Goal: Information Seeking & Learning: Learn about a topic

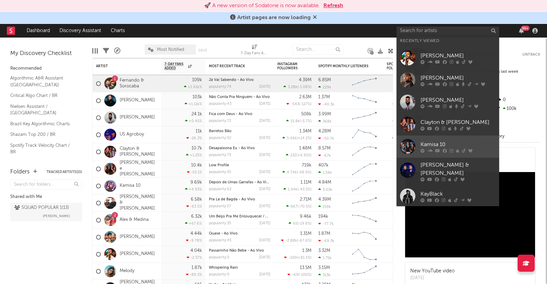
click at [441, 145] on div "Kamisa 10" at bounding box center [457, 145] width 75 height 8
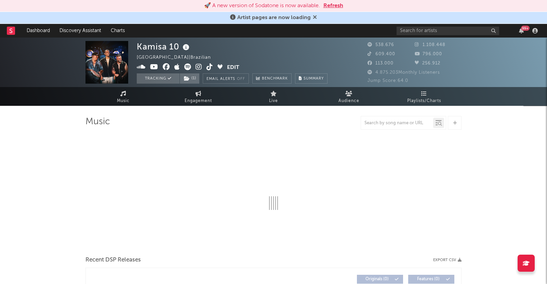
select select "6m"
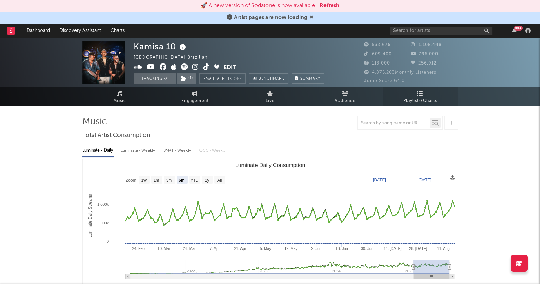
click at [420, 90] on link "Playlists/Charts" at bounding box center [420, 96] width 75 height 19
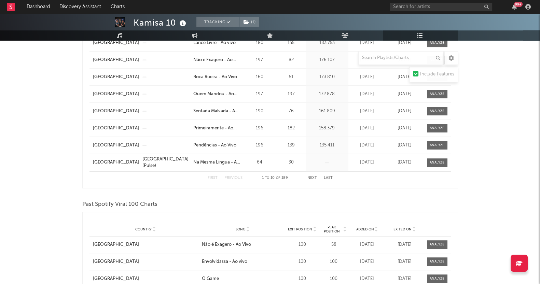
scroll to position [470, 0]
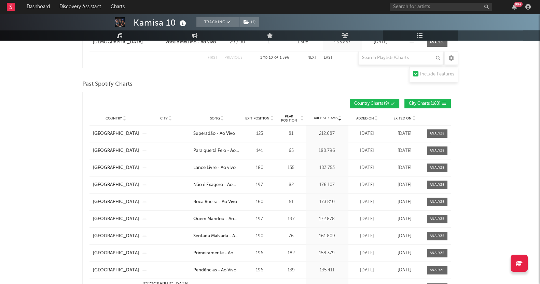
click at [413, 102] on span "City Charts ( 180 )" at bounding box center [425, 104] width 32 height 4
click at [294, 114] on span "Peak Position" at bounding box center [290, 118] width 22 height 8
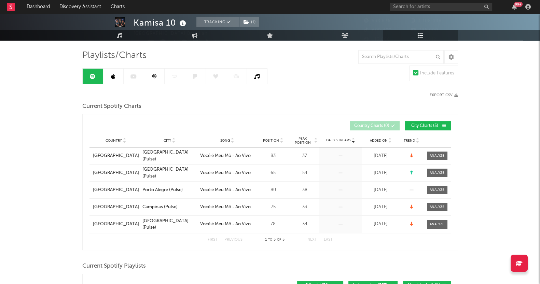
scroll to position [0, 0]
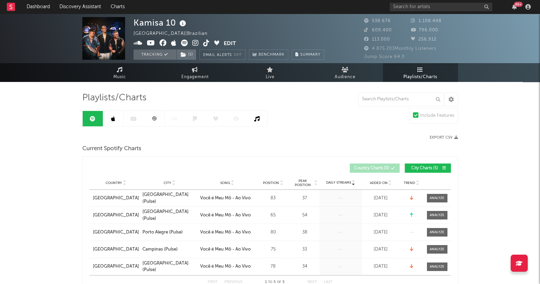
click at [119, 125] on link at bounding box center [113, 118] width 21 height 15
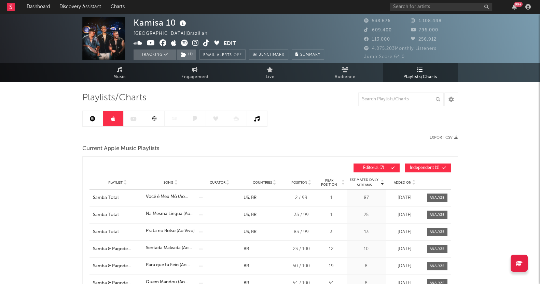
click at [155, 123] on link at bounding box center [154, 118] width 21 height 15
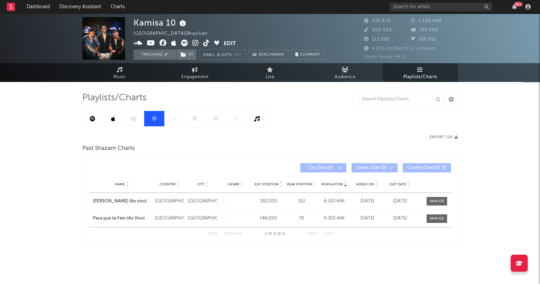
click at [227, 45] on button "Edit" at bounding box center [230, 44] width 12 height 9
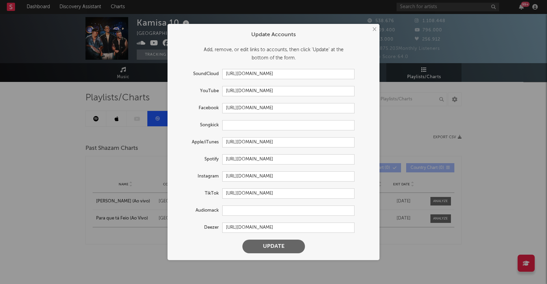
click at [101, 142] on div "× Update Accounts Add, remove, or edit links to accounts, then click 'Update' a…" at bounding box center [273, 142] width 547 height 284
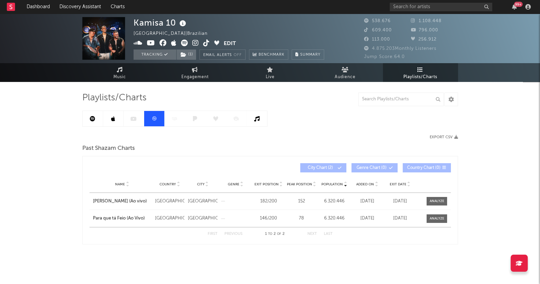
click at [133, 117] on div at bounding box center [174, 119] width 185 height 16
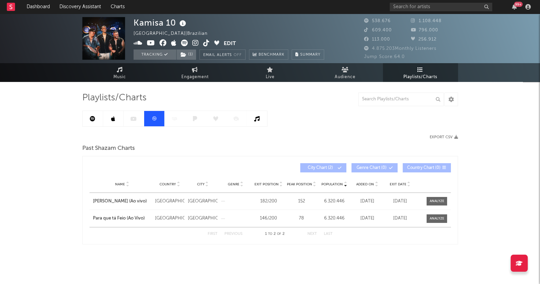
click at [133, 117] on div at bounding box center [174, 119] width 185 height 16
click at [221, 40] on span at bounding box center [179, 44] width 90 height 9
click at [226, 43] on button "Edit" at bounding box center [230, 44] width 12 height 9
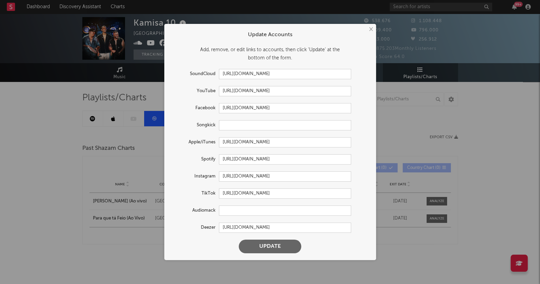
click at [72, 201] on div "× Update Accounts Add, remove, or edit links to accounts, then click 'Update' a…" at bounding box center [270, 142] width 540 height 284
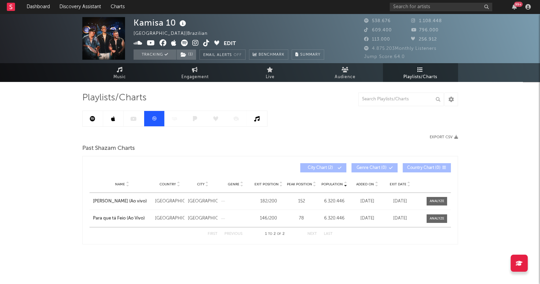
click at [123, 122] on div at bounding box center [174, 119] width 185 height 16
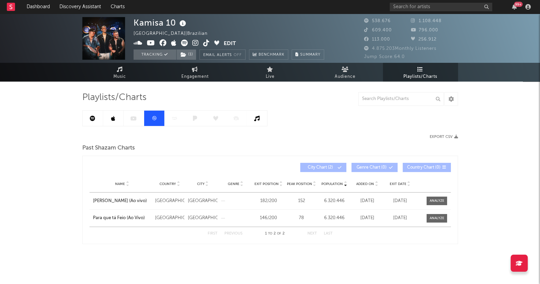
click at [39, 170] on div "Kamisa 10 Brazil | Brazilian Edit Tracking ( 1 ) Email Alerts Off Benchmark Sum…" at bounding box center [270, 149] width 540 height 272
click at [413, 8] on input "text" at bounding box center [441, 7] width 103 height 9
click at [417, 0] on div "99 +" at bounding box center [462, 7] width 144 height 14
click at [418, 4] on input "text" at bounding box center [441, 7] width 103 height 9
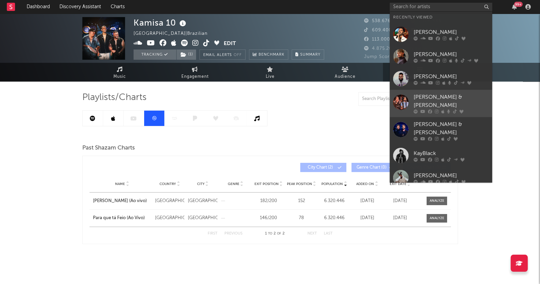
click at [422, 97] on div "Clayton & [PERSON_NAME]" at bounding box center [451, 101] width 75 height 16
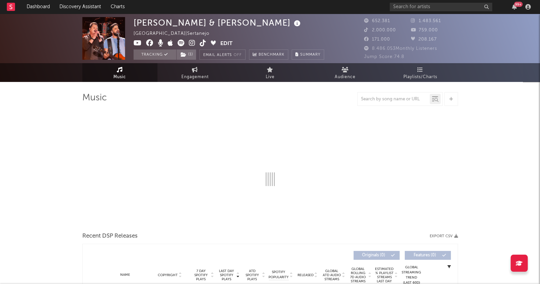
select select "6m"
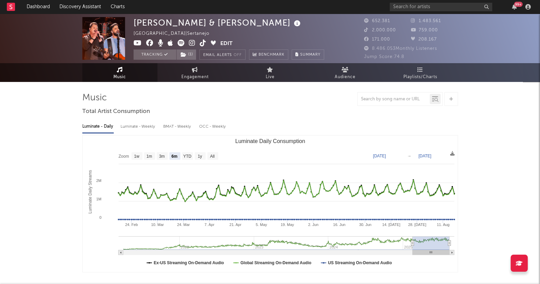
select select "6m"
click at [430, 78] on span "Playlists/Charts" at bounding box center [421, 77] width 34 height 8
